Goal: Task Accomplishment & Management: Manage account settings

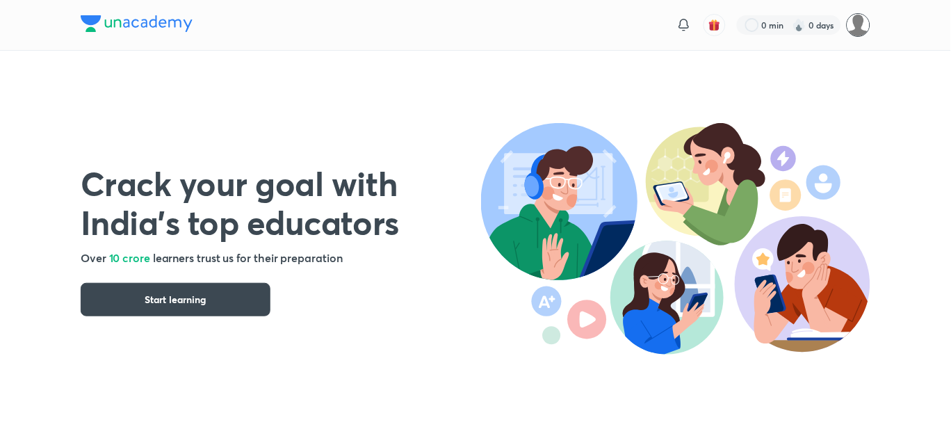
click at [863, 22] on img at bounding box center [859, 25] width 24 height 24
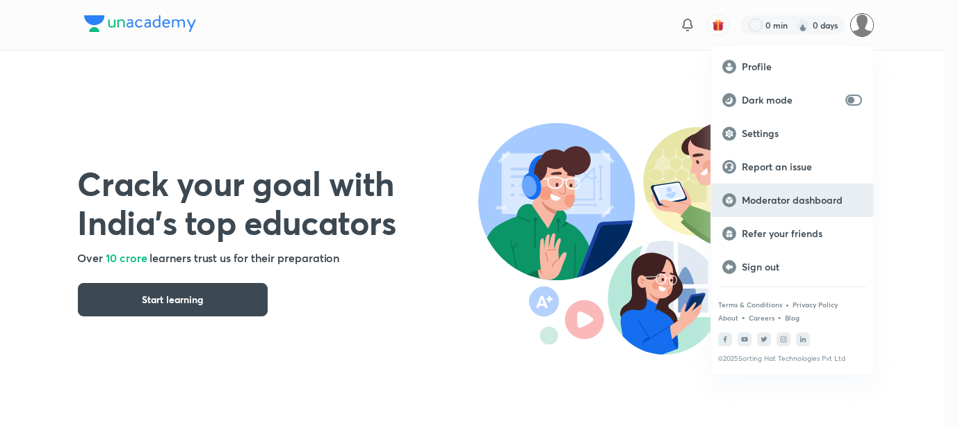
click at [777, 195] on p "Moderator dashboard" at bounding box center [802, 200] width 120 height 13
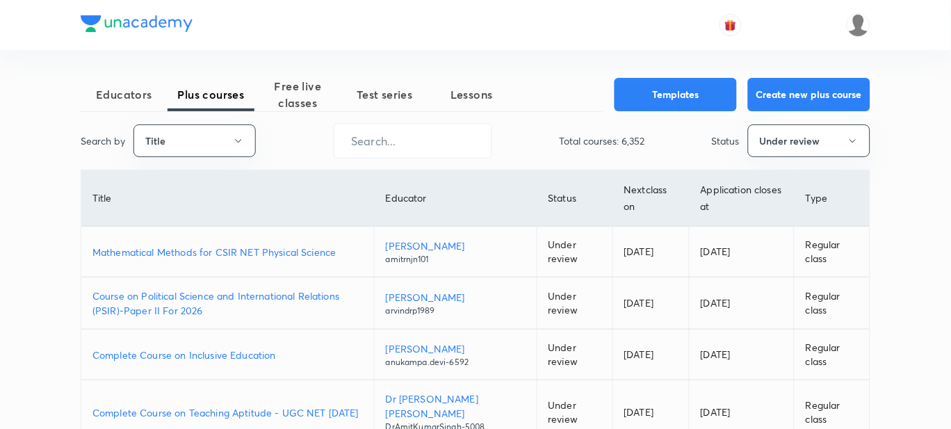
click at [225, 252] on p "Mathematical Methods for CSIR NET Physical Science" at bounding box center [227, 252] width 270 height 15
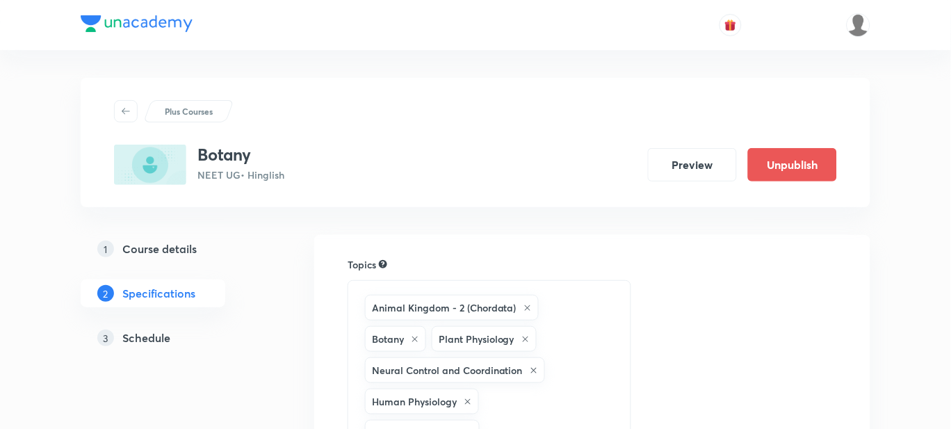
click at [122, 332] on h5 "Schedule" at bounding box center [146, 338] width 48 height 17
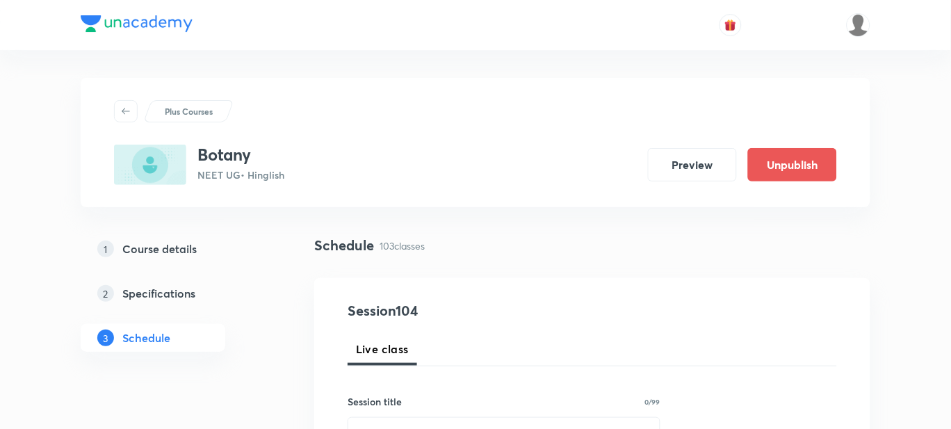
scroll to position [173, 0]
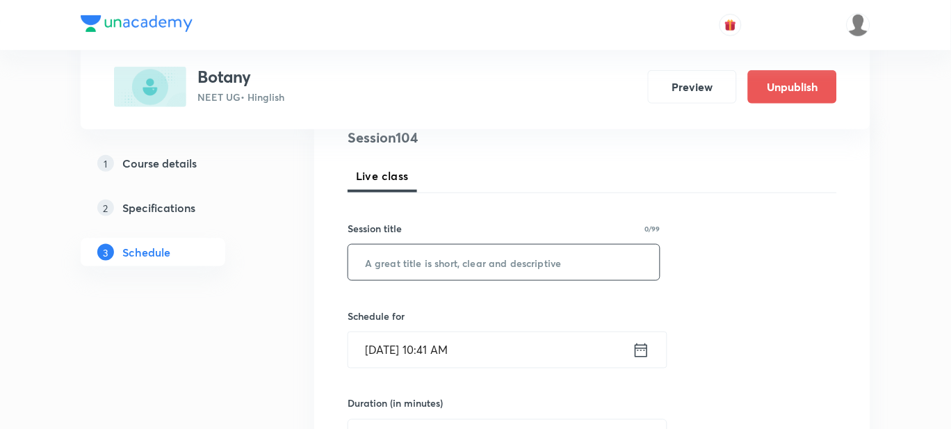
click at [419, 263] on input "text" at bounding box center [504, 262] width 312 height 35
type input "E"
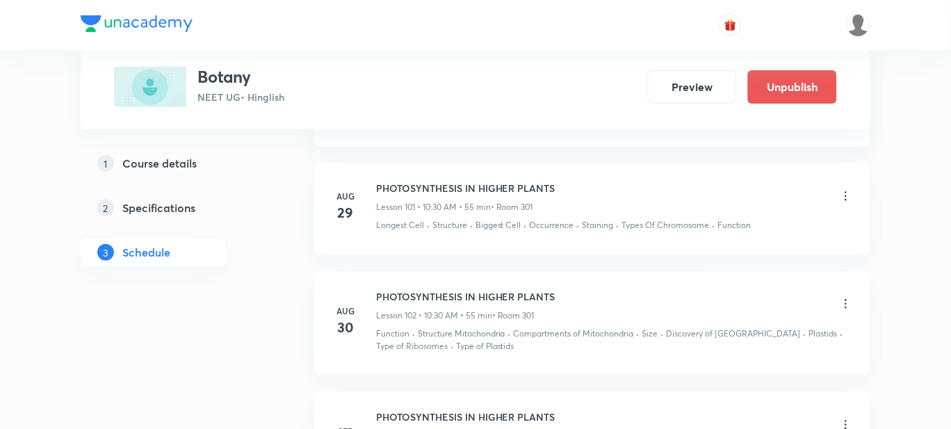
scroll to position [12122, 0]
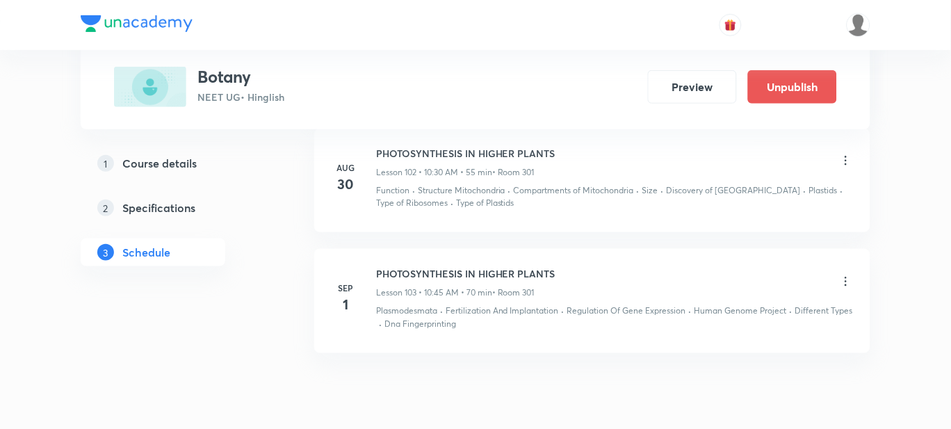
type input "Respira"
click at [846, 275] on icon at bounding box center [846, 282] width 14 height 14
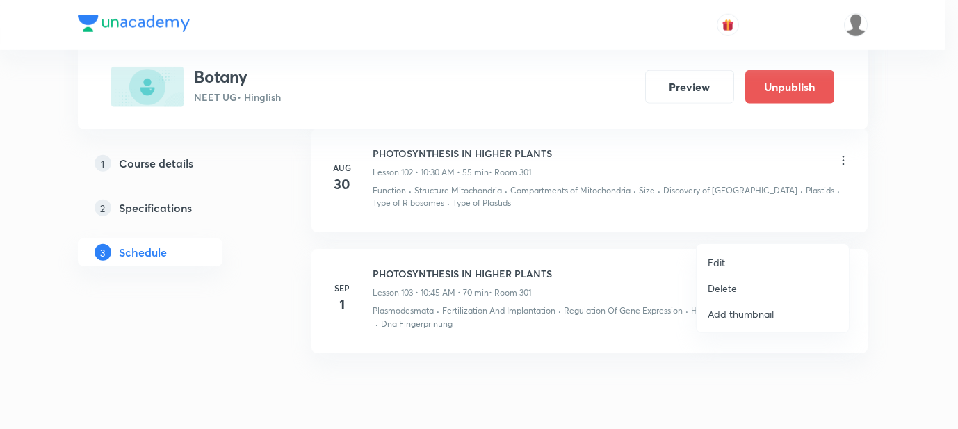
click at [722, 264] on p "Edit" at bounding box center [716, 262] width 17 height 15
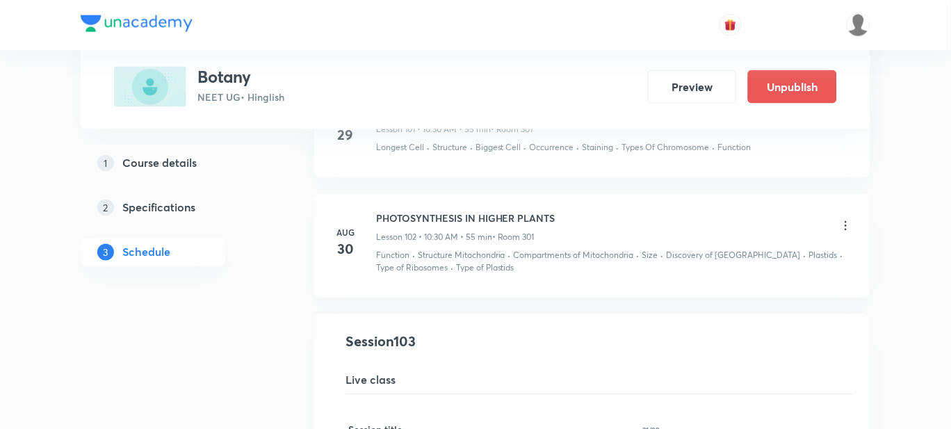
scroll to position [11514, 0]
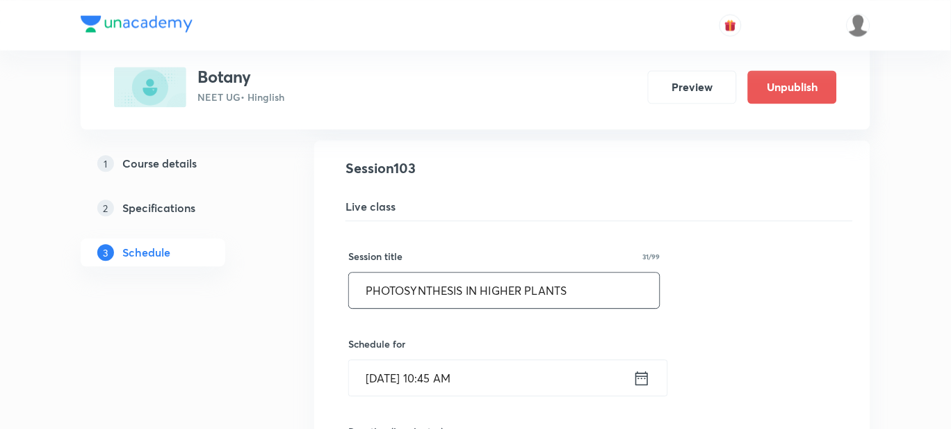
drag, startPoint x: 523, startPoint y: 234, endPoint x: 374, endPoint y: 227, distance: 149.0
click at [374, 273] on input "PHOTOSYNTHESIS IN HIGHER PLANTS" at bounding box center [504, 290] width 311 height 35
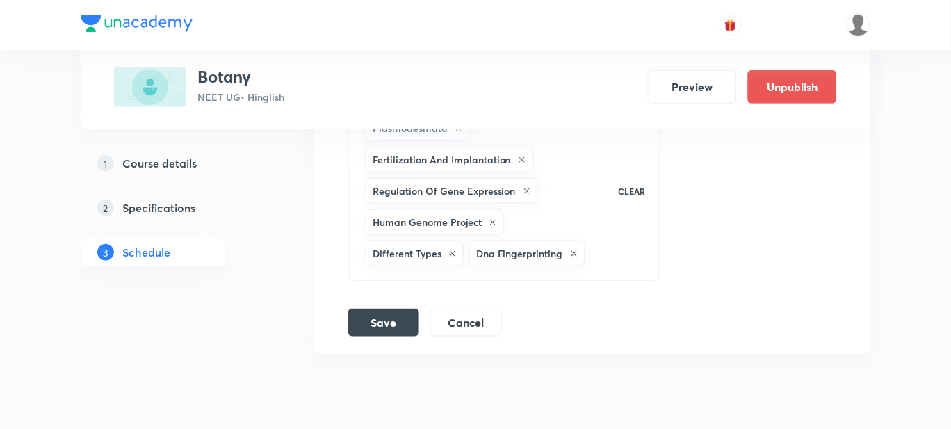
scroll to position [12130, 0]
type input "RESPIRATION IN PLANTS"
click at [354, 307] on button "Save" at bounding box center [383, 321] width 71 height 28
click at [355, 308] on button "Save" at bounding box center [383, 322] width 71 height 28
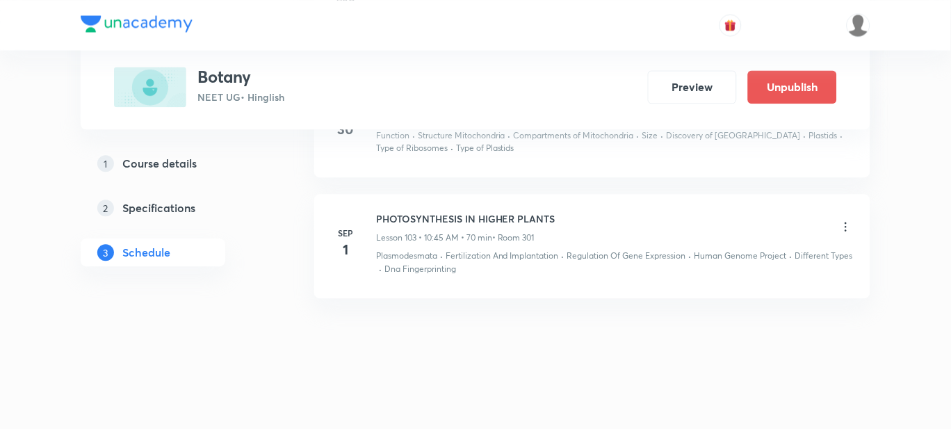
scroll to position [11483, 0]
